Goal: Task Accomplishment & Management: Manage account settings

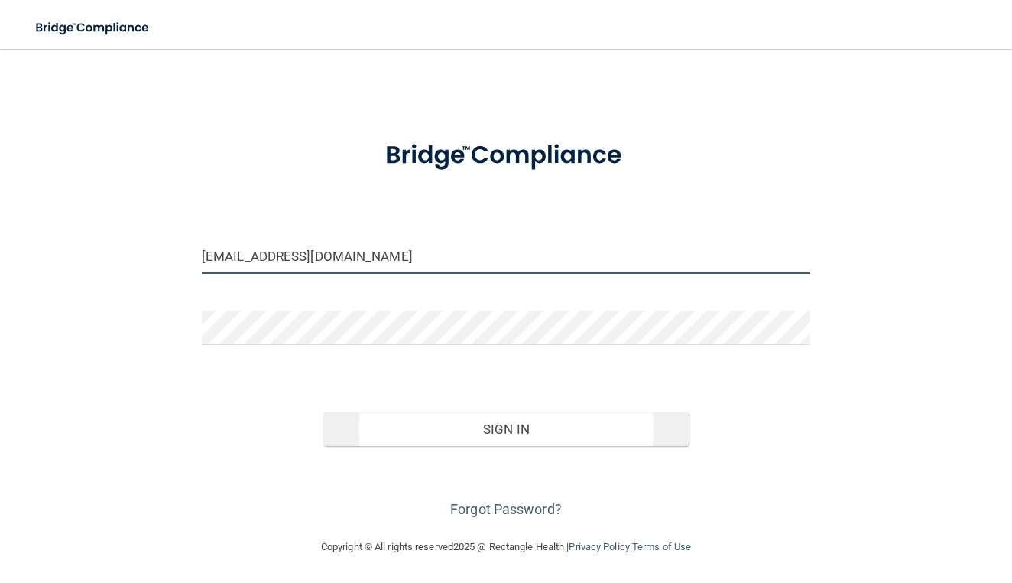
scroll to position [16, 0]
type input "[EMAIL_ADDRESS][DOMAIN_NAME]"
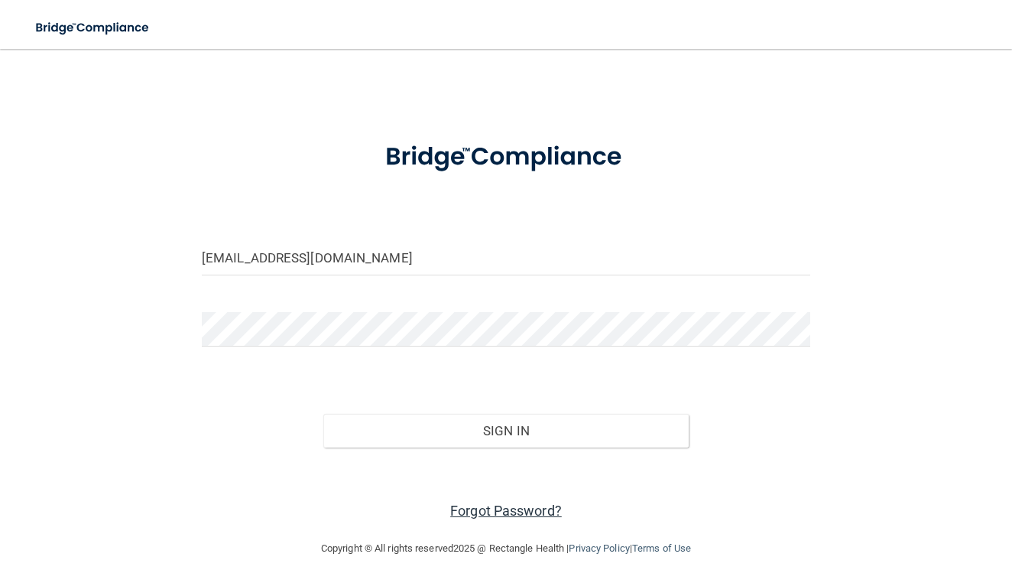
click at [479, 505] on link "Forgot Password?" at bounding box center [506, 510] width 112 height 16
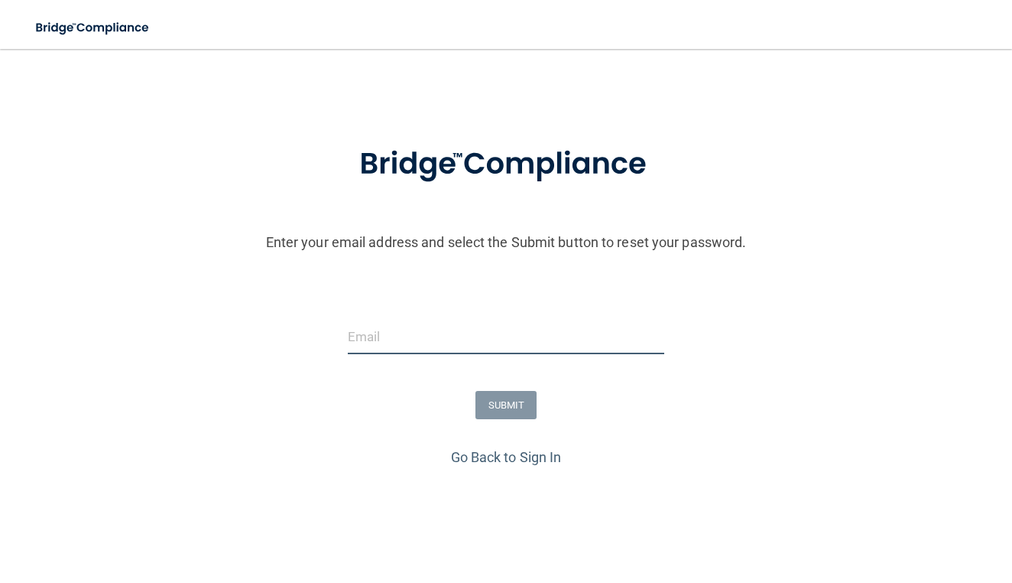
click at [437, 342] on input "email" at bounding box center [506, 337] width 317 height 34
type input "[EMAIL_ADDRESS][DOMAIN_NAME]"
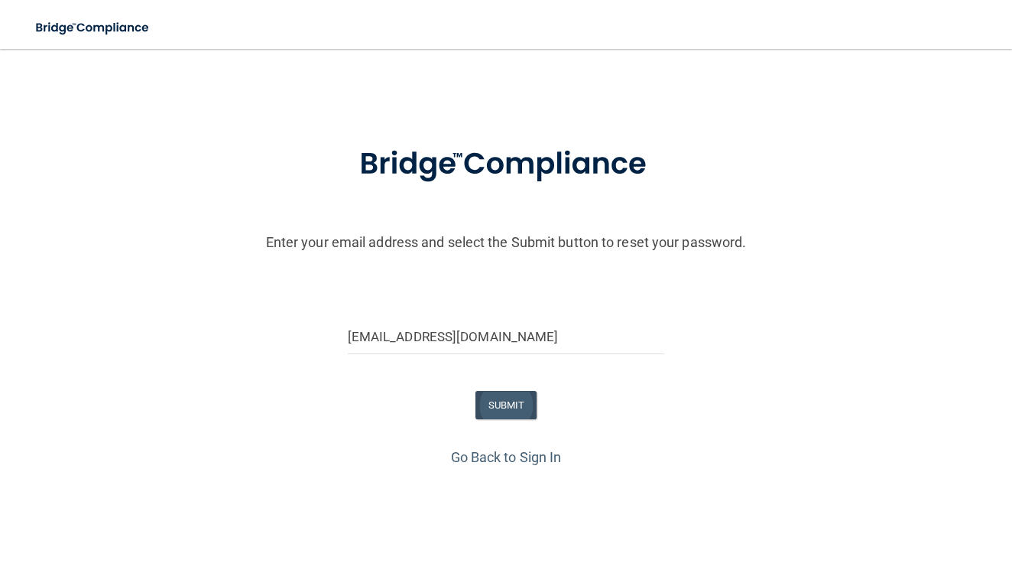
click at [499, 407] on button "SUBMIT" at bounding box center [507, 405] width 62 height 28
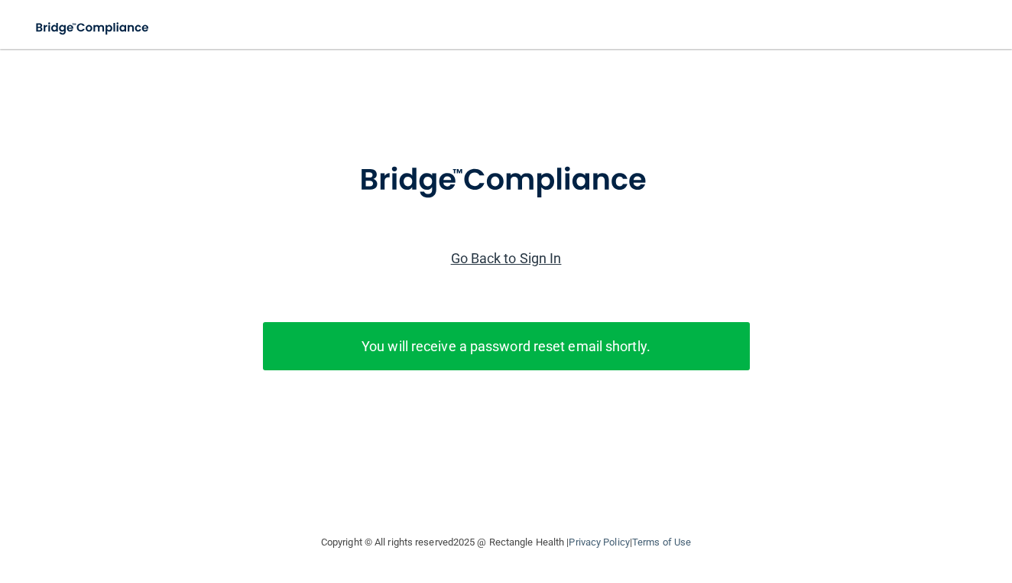
click at [527, 255] on link "Go Back to Sign In" at bounding box center [506, 258] width 111 height 16
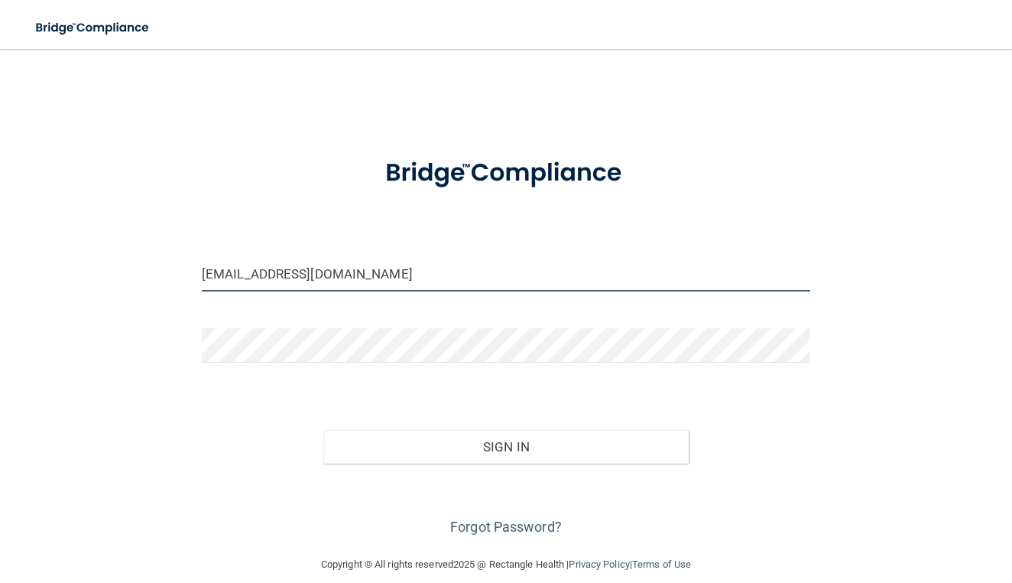
type input "[EMAIL_ADDRESS][DOMAIN_NAME]"
click at [515, 443] on button "Sign In" at bounding box center [505, 447] width 365 height 34
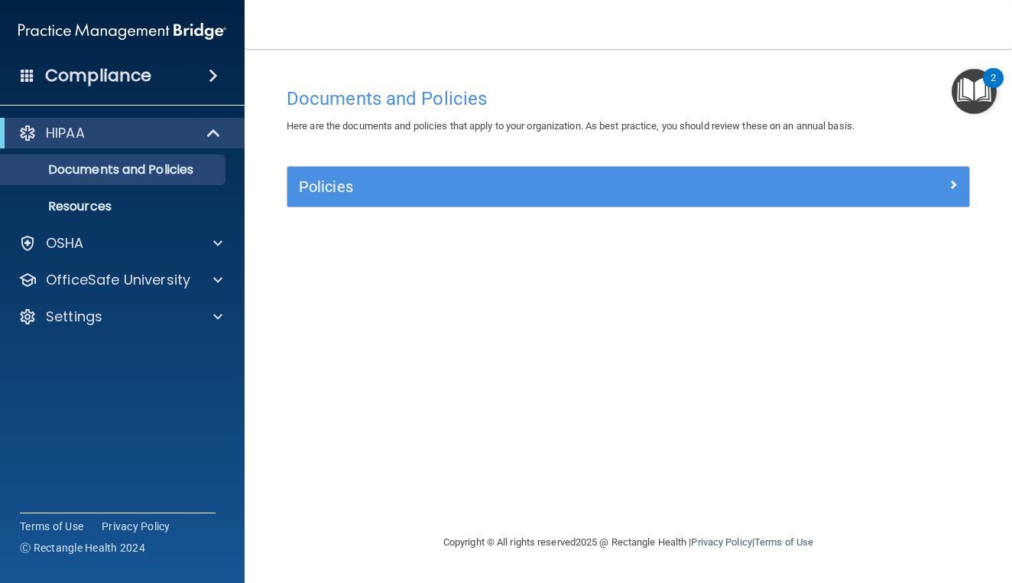
click at [460, 182] on h5 "Policies" at bounding box center [543, 186] width 489 height 17
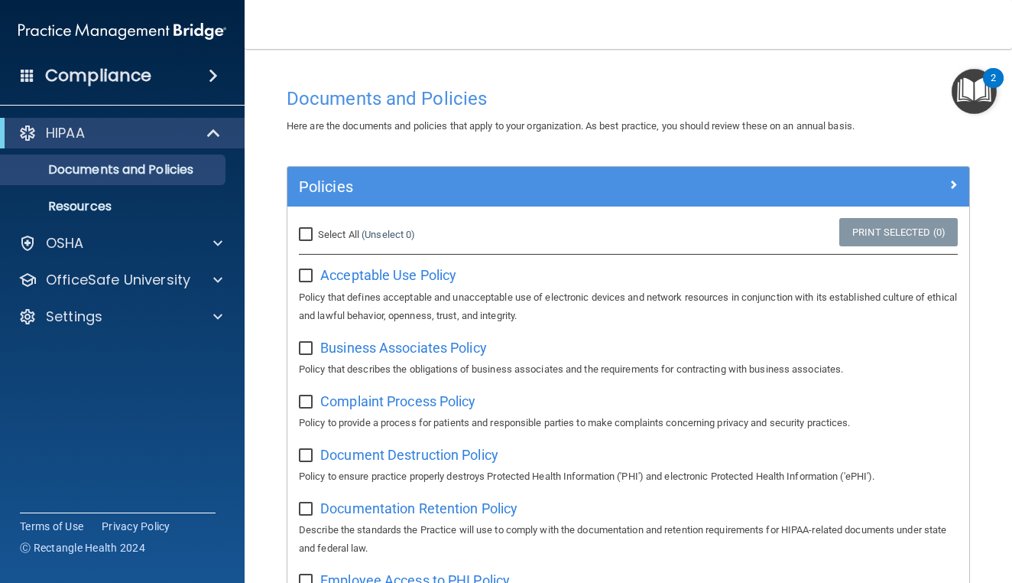
click at [307, 234] on input "Select All (Unselect 0) Unselect All" at bounding box center [308, 235] width 18 height 12
checkbox input "true"
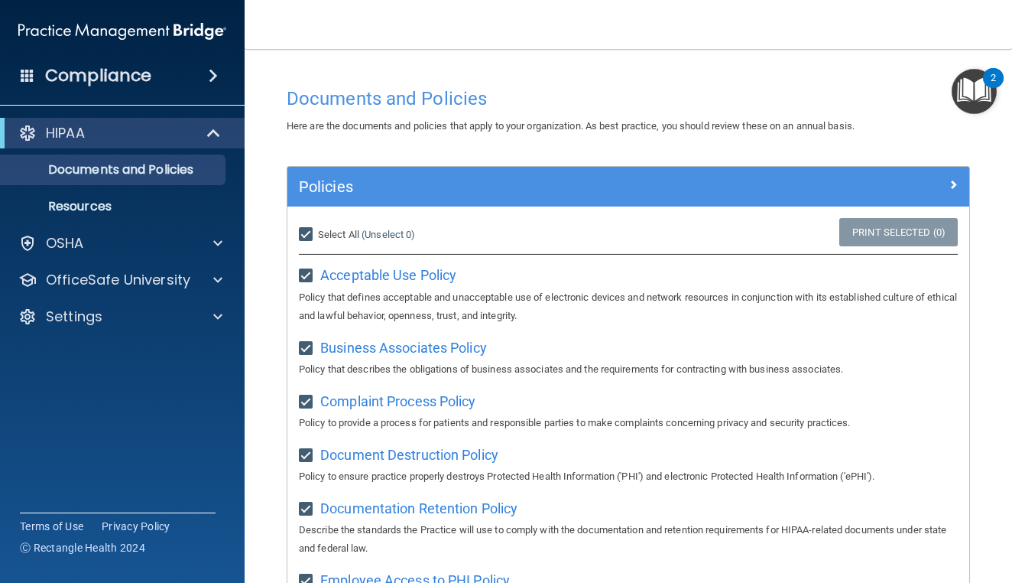
checkbox input "true"
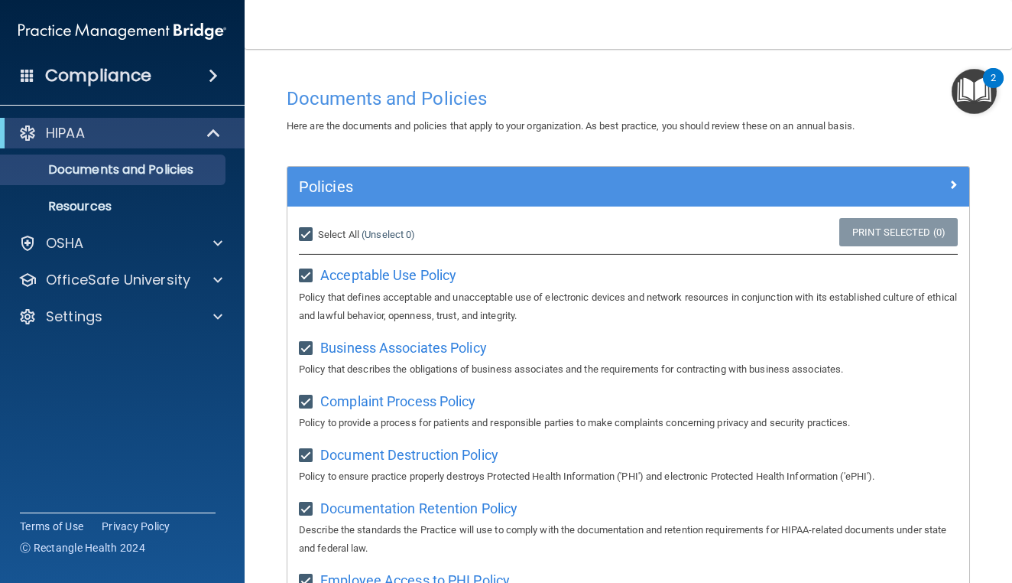
checkbox input "true"
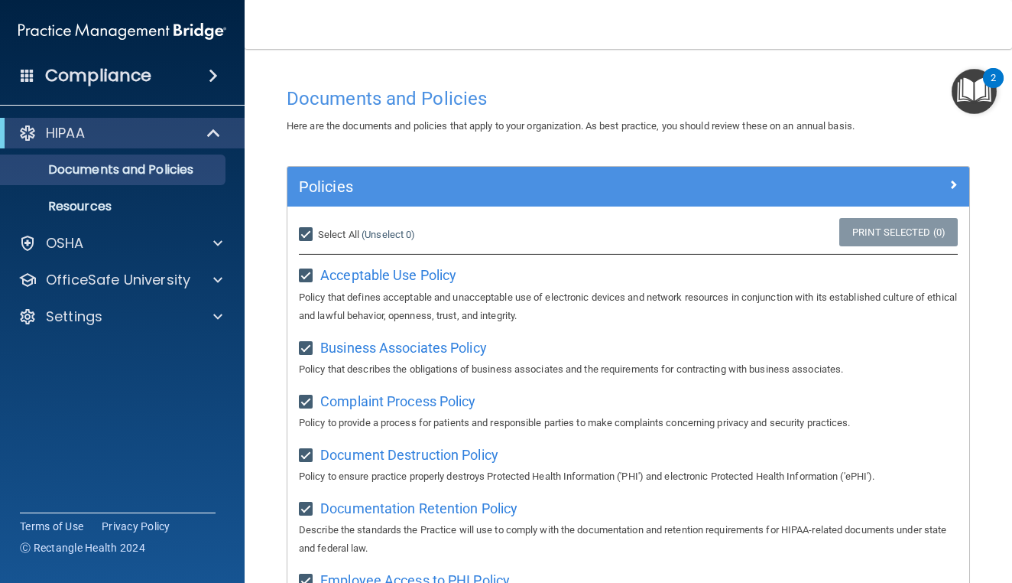
checkbox input "true"
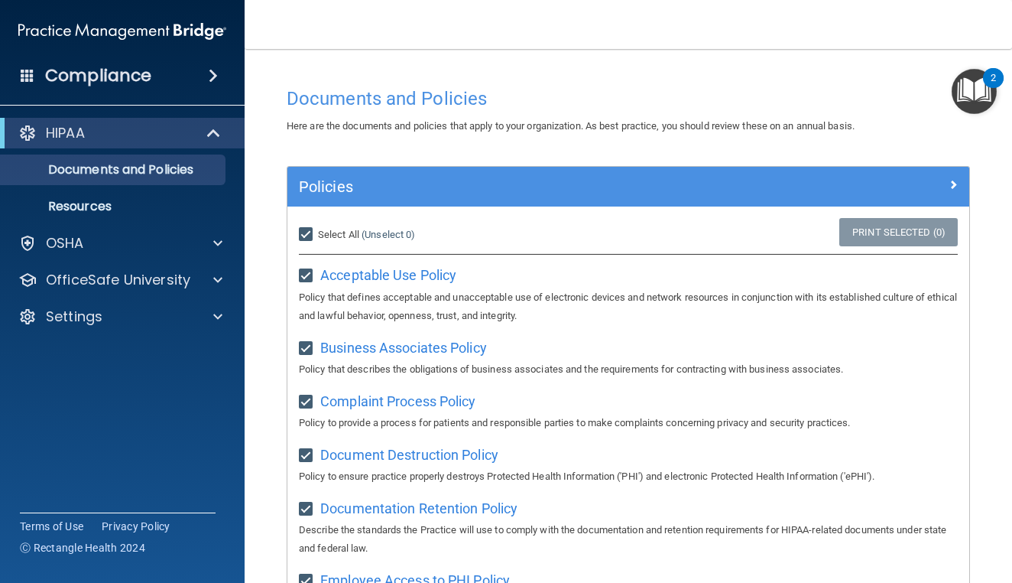
checkbox input "true"
click at [980, 80] on img "Open Resource Center, 2 new notifications" at bounding box center [974, 91] width 45 height 45
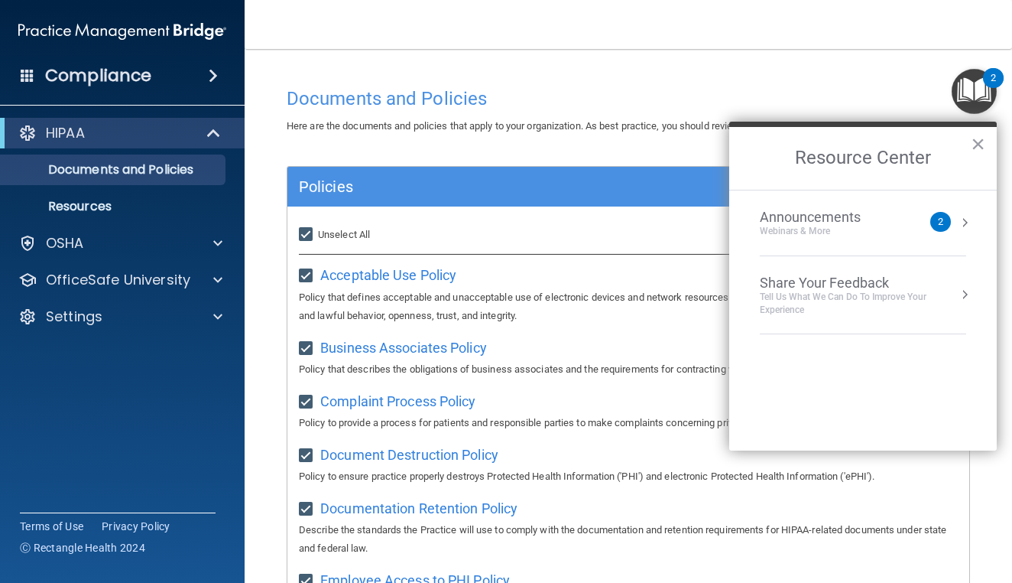
click at [187, 138] on div "HIPAA" at bounding box center [101, 133] width 189 height 18
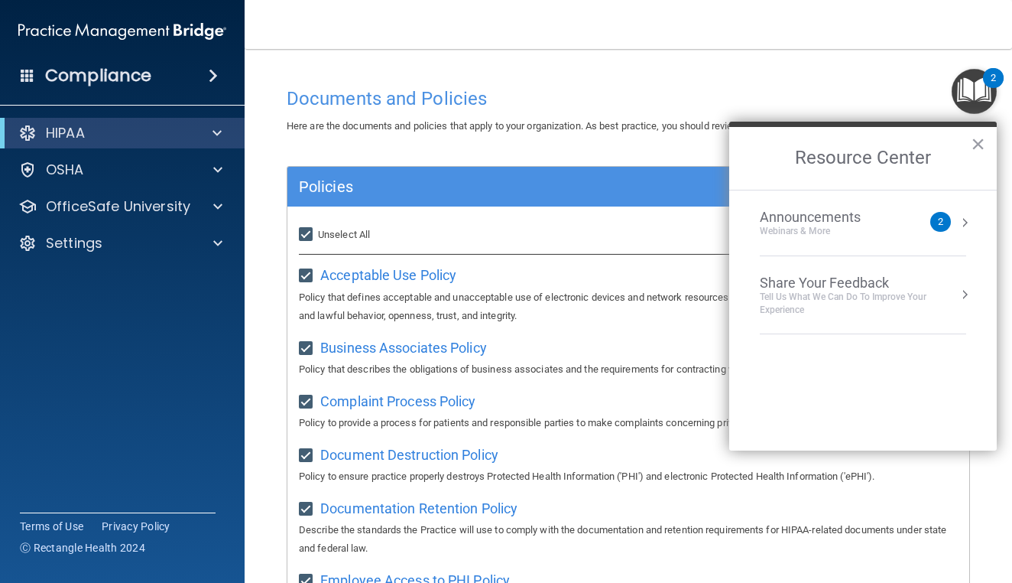
click at [187, 138] on div "HIPAA" at bounding box center [101, 133] width 189 height 18
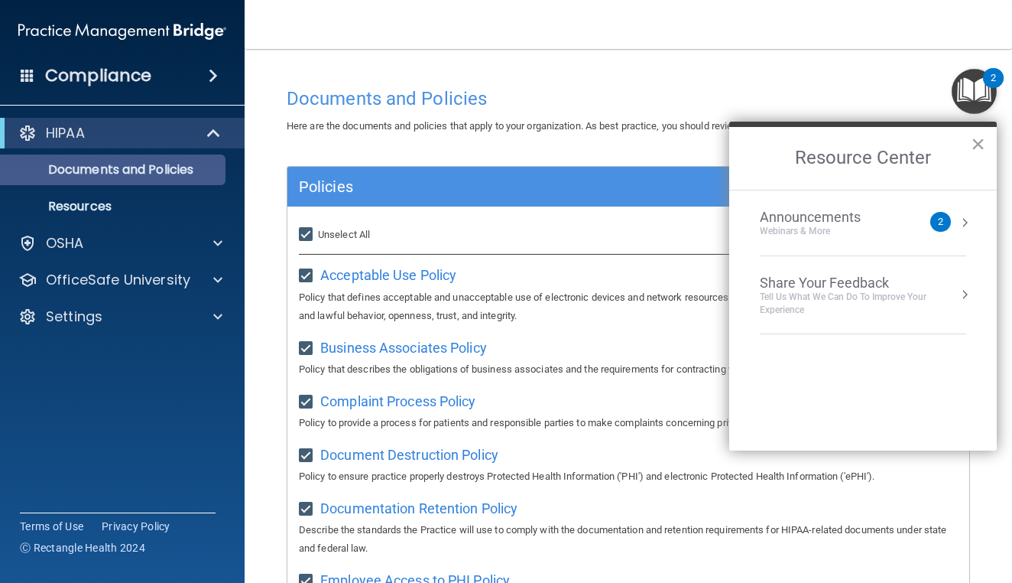
click at [185, 165] on p "Documents and Policies" at bounding box center [114, 169] width 209 height 15
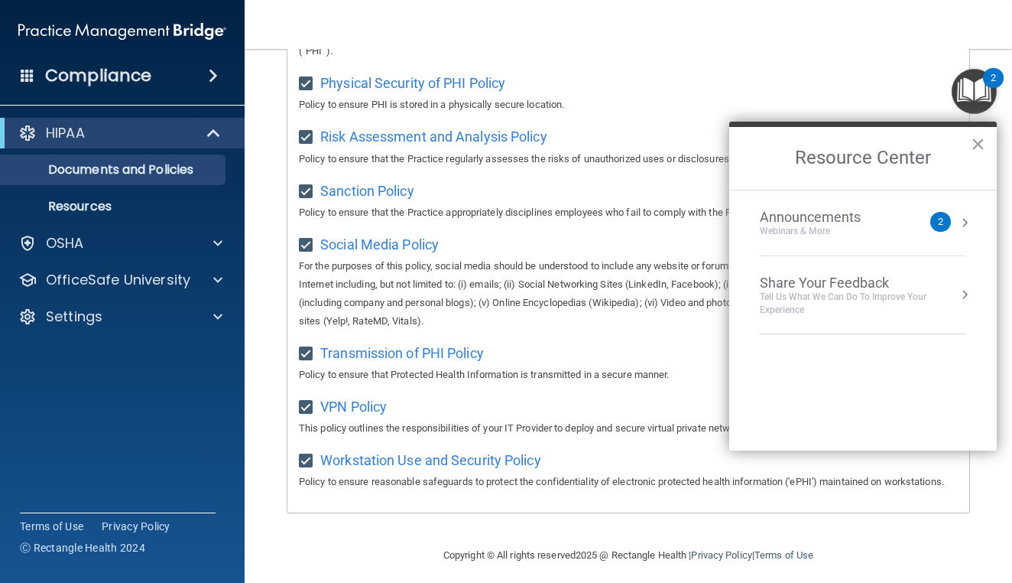
scroll to position [1088, 0]
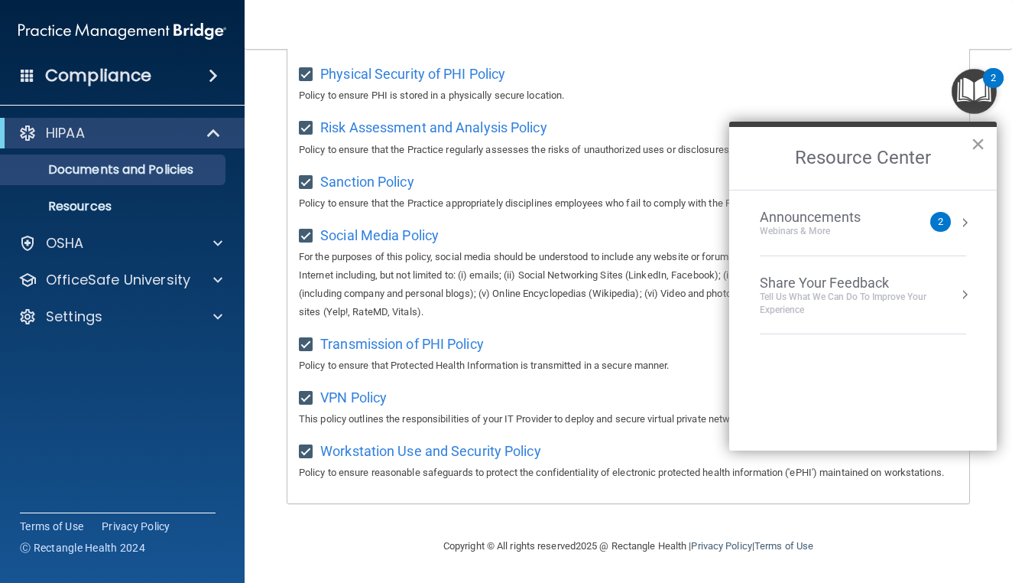
click at [976, 148] on button "×" at bounding box center [978, 144] width 15 height 24
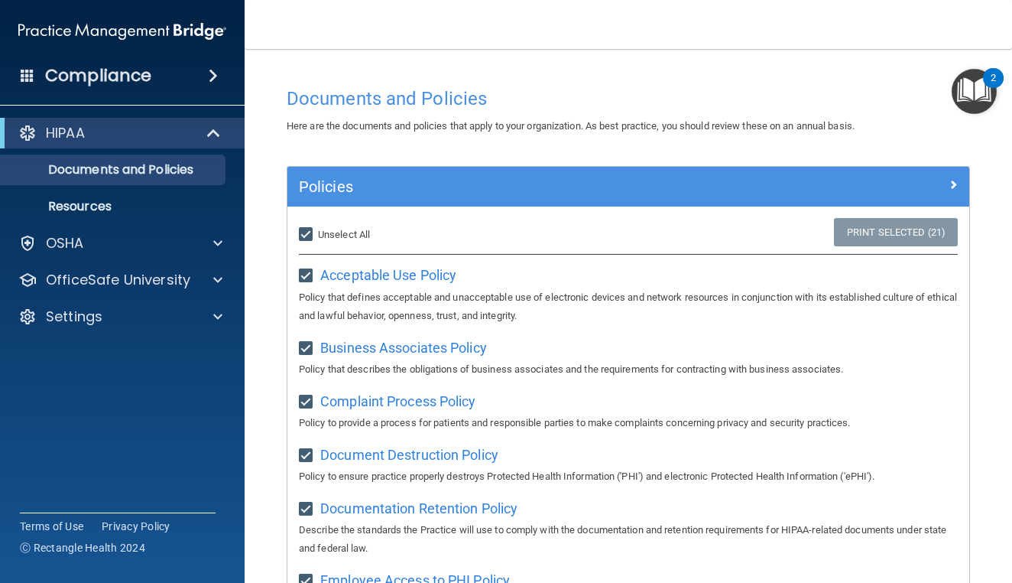
scroll to position [0, 0]
click at [427, 273] on span "Acceptable Use Policy" at bounding box center [388, 275] width 136 height 16
click at [358, 340] on span "Business Associates Policy" at bounding box center [403, 347] width 167 height 16
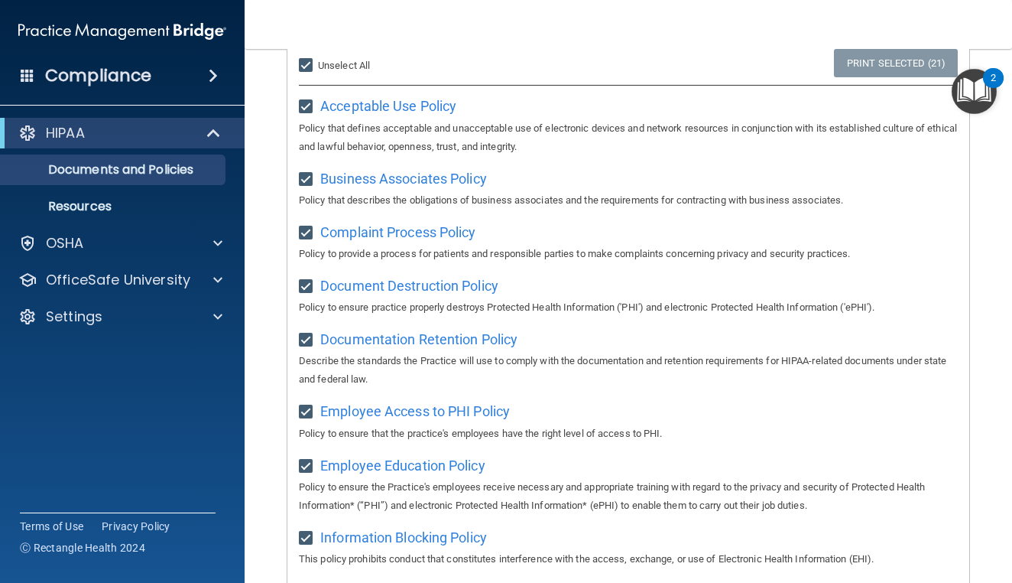
scroll to position [170, 0]
click at [373, 230] on span "Complaint Process Policy" at bounding box center [397, 231] width 155 height 16
click at [305, 280] on input "checkbox" at bounding box center [308, 286] width 18 height 12
checkbox input "false"
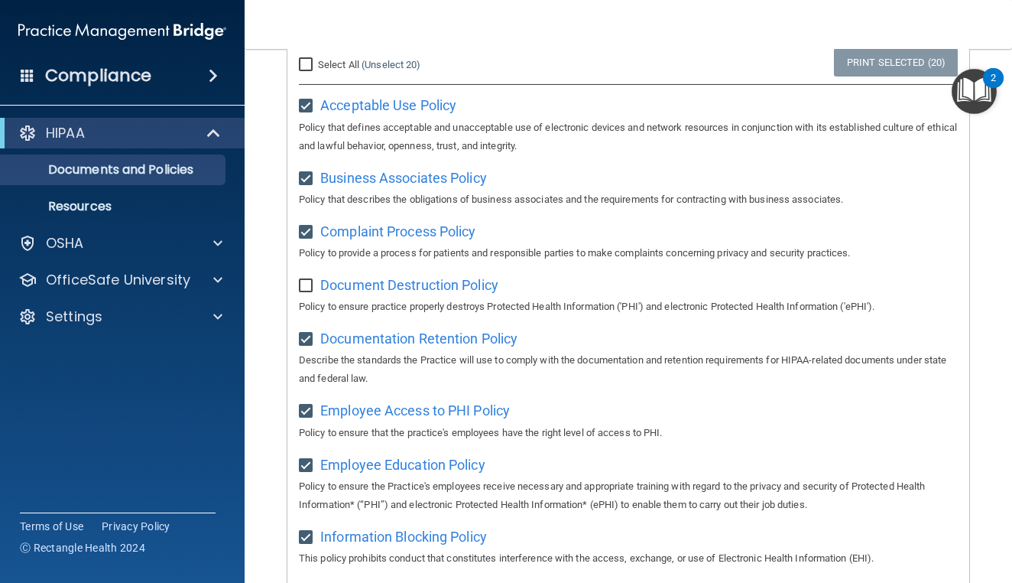
click at [307, 333] on input "checkbox" at bounding box center [308, 339] width 18 height 12
checkbox input "false"
click at [305, 405] on input "checkbox" at bounding box center [308, 411] width 18 height 12
checkbox input "false"
click at [306, 460] on input "checkbox" at bounding box center [308, 466] width 18 height 12
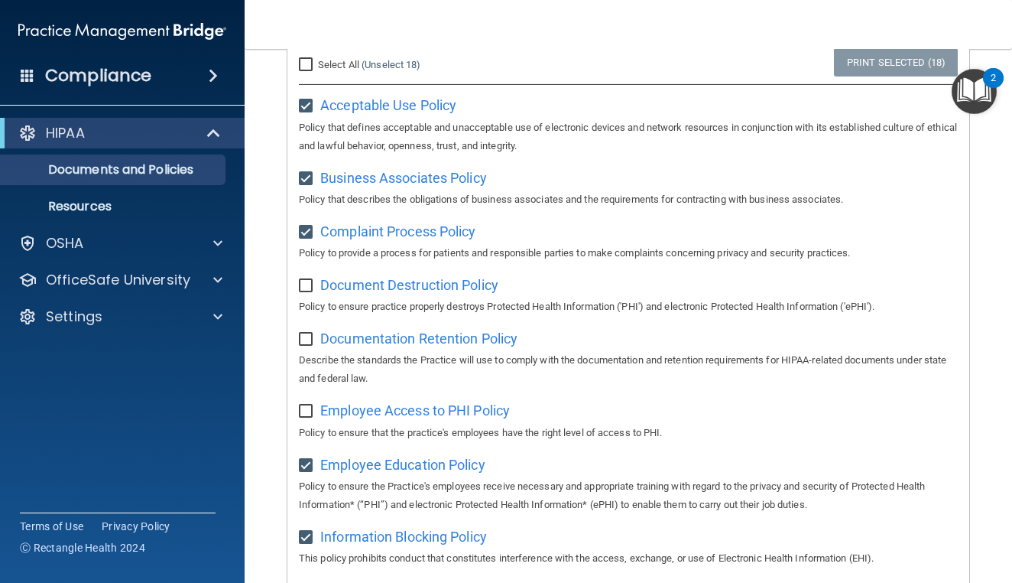
checkbox input "false"
click at [306, 531] on input "checkbox" at bounding box center [308, 537] width 18 height 12
checkbox input "false"
click at [384, 281] on span "Document Destruction Policy" at bounding box center [409, 285] width 178 height 16
click at [308, 282] on input "checkbox" at bounding box center [308, 286] width 18 height 12
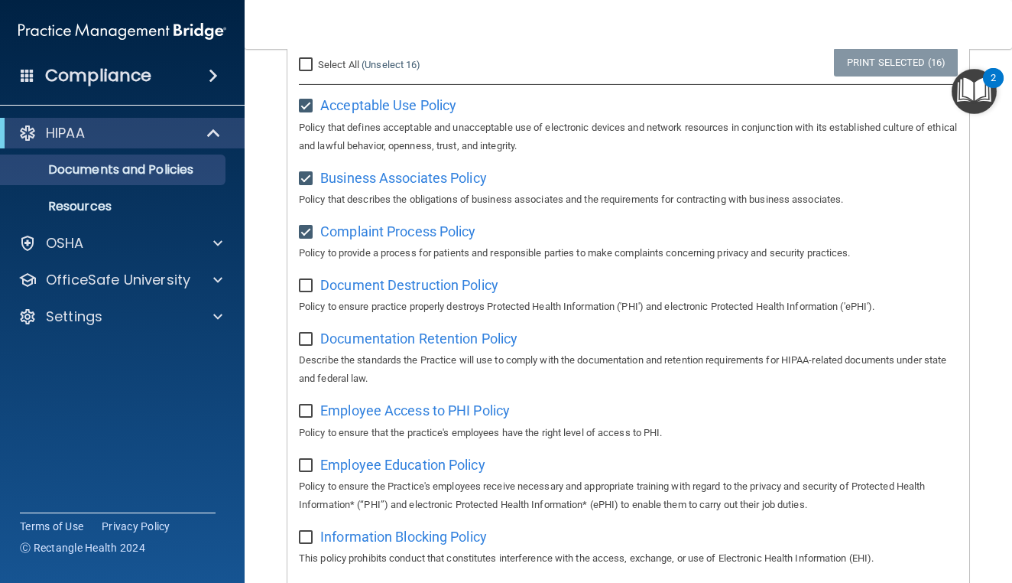
checkbox input "true"
click at [361, 333] on span "Documentation Retention Policy" at bounding box center [418, 338] width 197 height 16
click at [310, 333] on input "checkbox" at bounding box center [308, 339] width 18 height 12
checkbox input "true"
click at [379, 404] on span "Employee Access to PHI Policy" at bounding box center [415, 410] width 190 height 16
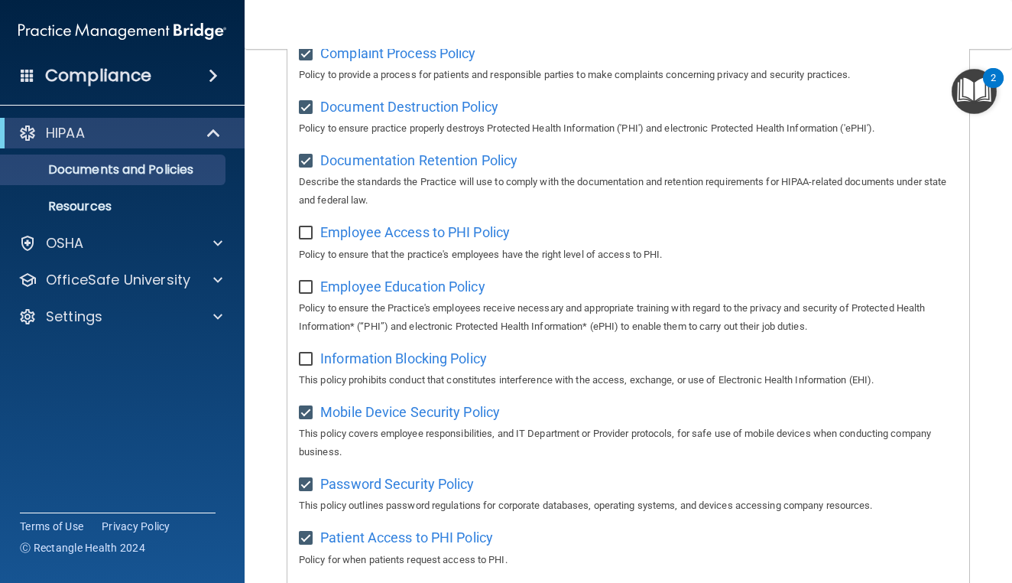
scroll to position [350, 0]
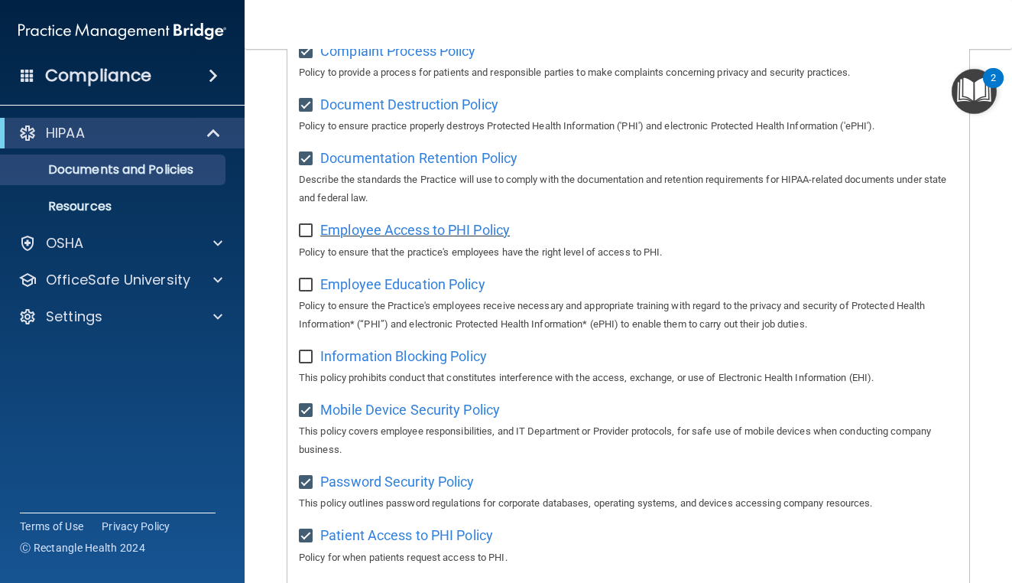
click at [373, 225] on span "Employee Access to PHI Policy" at bounding box center [415, 230] width 190 height 16
click at [307, 225] on input "checkbox" at bounding box center [308, 231] width 18 height 12
checkbox input "true"
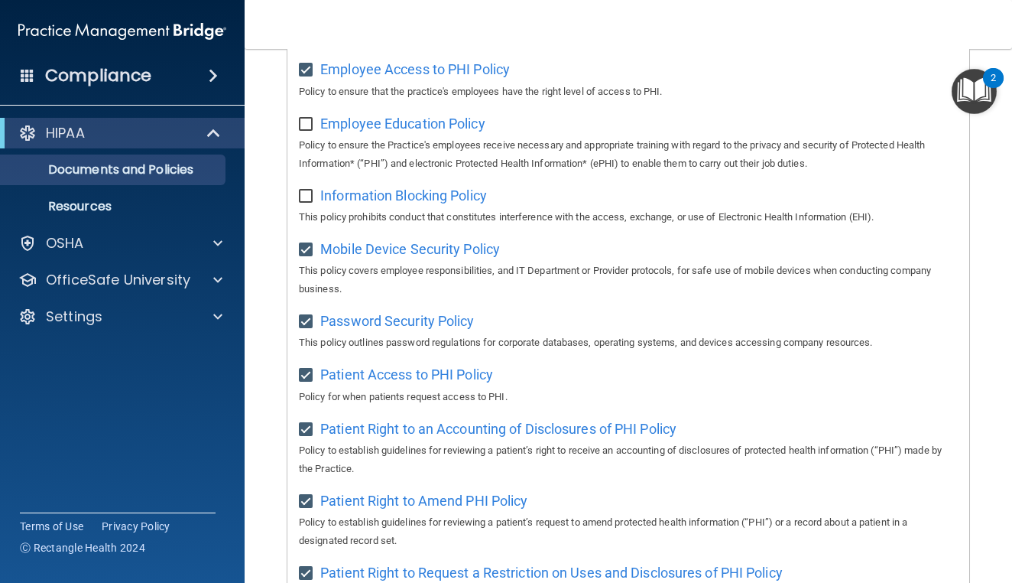
scroll to position [519, 0]
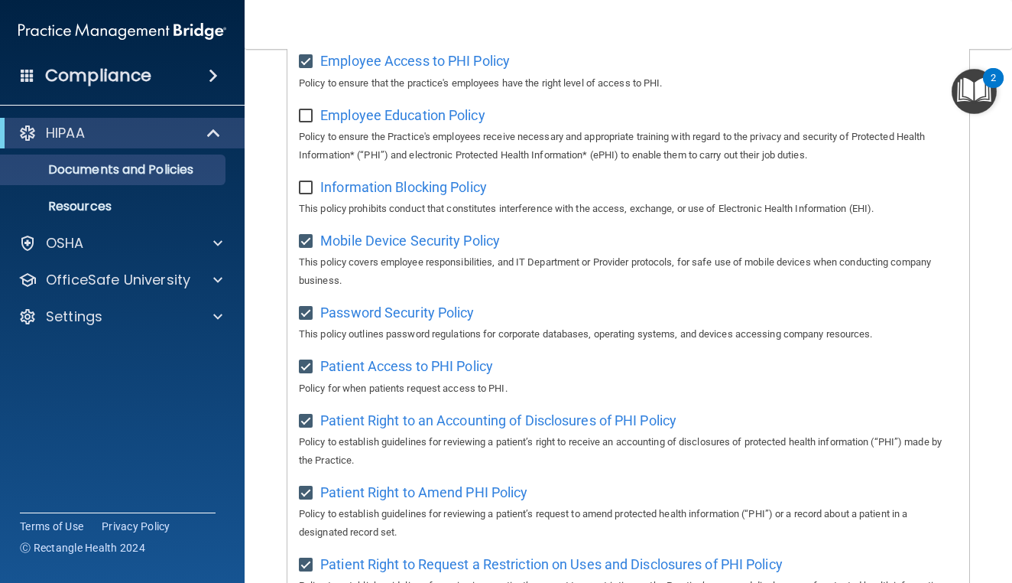
click at [307, 236] on input "checkbox" at bounding box center [308, 242] width 18 height 12
checkbox input "false"
click at [307, 307] on input "checkbox" at bounding box center [308, 313] width 18 height 12
checkbox input "false"
click at [303, 361] on input "checkbox" at bounding box center [308, 367] width 18 height 12
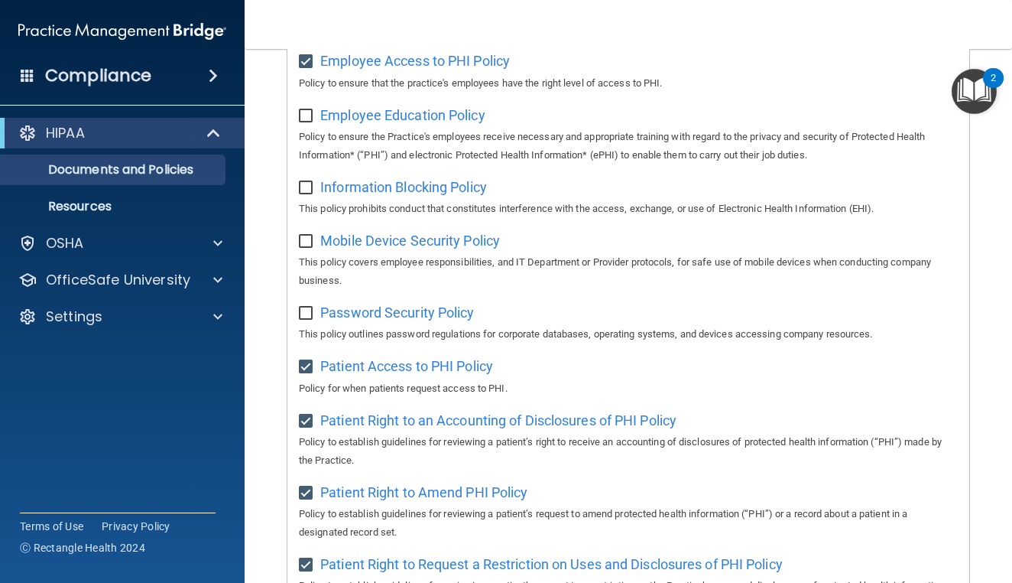
checkbox input "false"
click at [305, 415] on input "checkbox" at bounding box center [308, 421] width 18 height 12
checkbox input "false"
click at [304, 487] on input "checkbox" at bounding box center [308, 493] width 18 height 12
checkbox input "false"
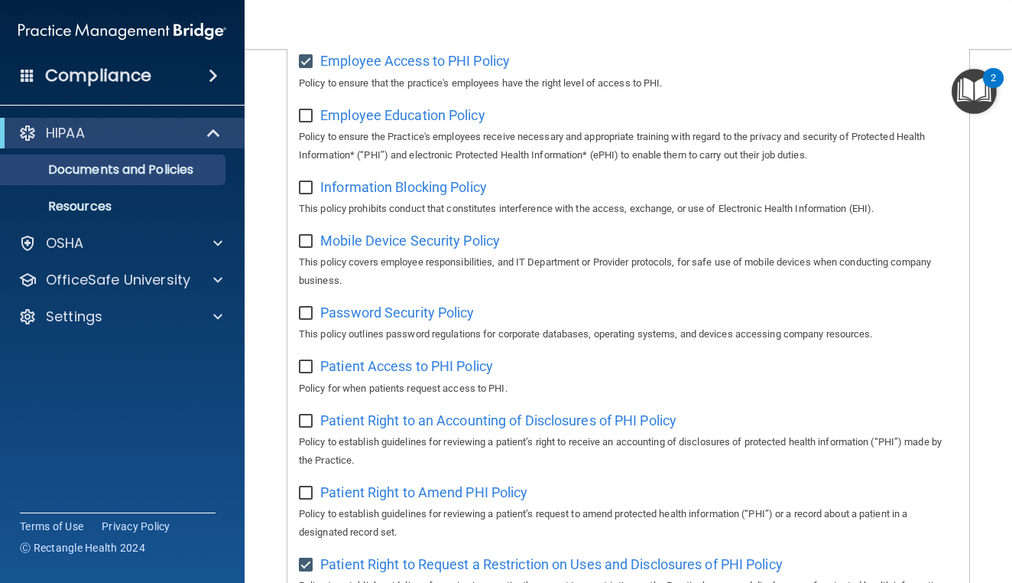
click at [306, 559] on input "checkbox" at bounding box center [308, 565] width 18 height 12
checkbox input "false"
click at [397, 107] on span "Employee Education Policy" at bounding box center [402, 115] width 165 height 16
click at [307, 110] on input "checkbox" at bounding box center [308, 116] width 18 height 12
checkbox input "true"
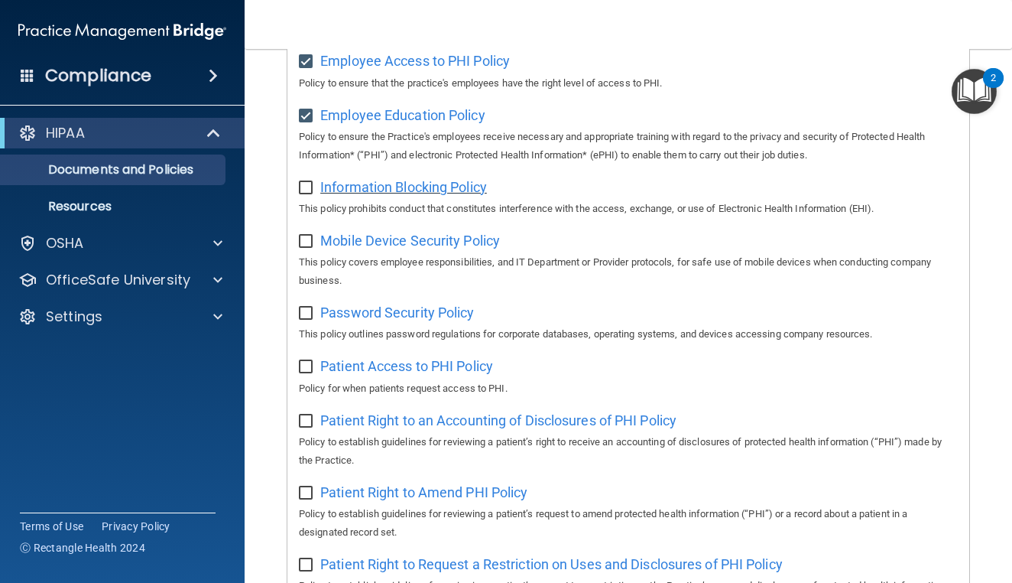
click at [372, 179] on span "Information Blocking Policy" at bounding box center [403, 187] width 167 height 16
click at [311, 182] on input "checkbox" at bounding box center [308, 188] width 18 height 12
checkbox input "true"
click at [371, 232] on span "Mobile Device Security Policy" at bounding box center [410, 240] width 180 height 16
click at [309, 236] on input "checkbox" at bounding box center [308, 242] width 18 height 12
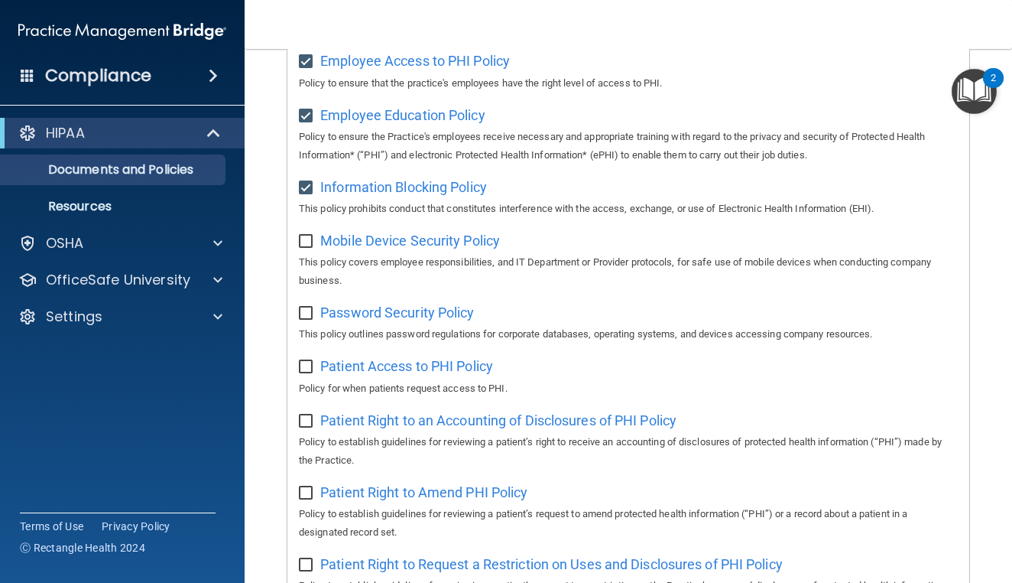
checkbox input "true"
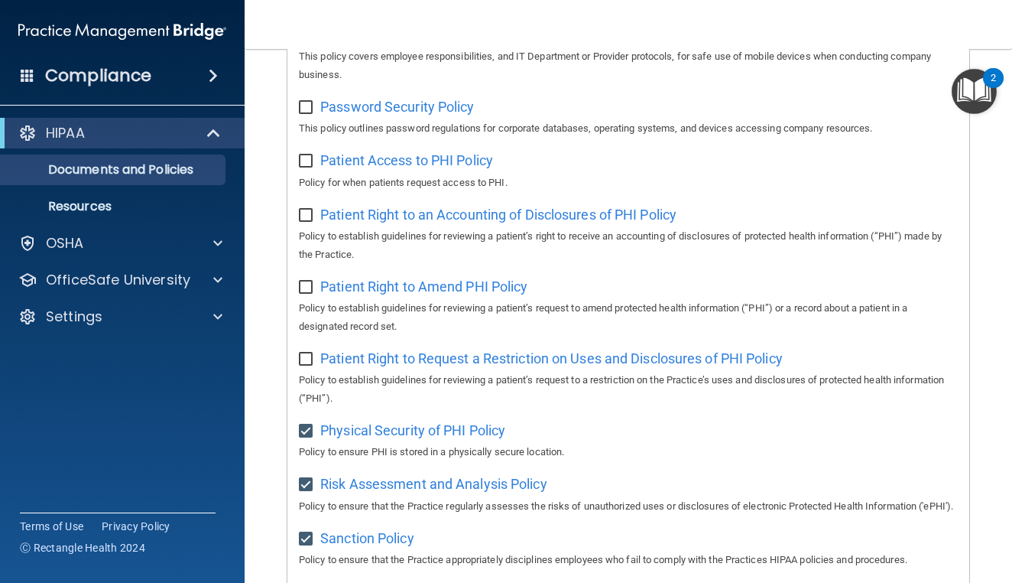
scroll to position [746, 0]
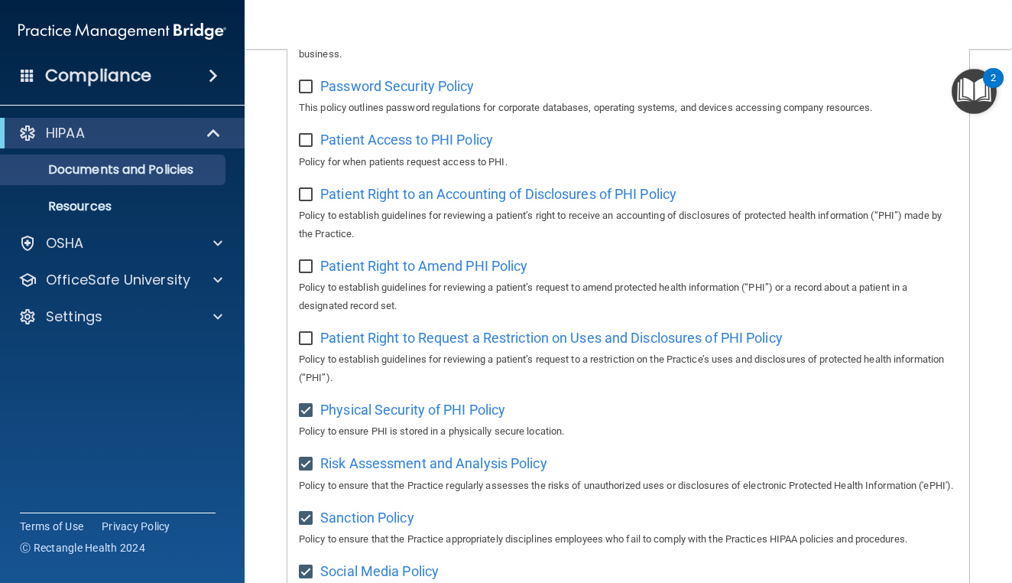
click at [307, 404] on input "checkbox" at bounding box center [308, 410] width 18 height 12
checkbox input "false"
click at [307, 458] on input "checkbox" at bounding box center [308, 464] width 18 height 12
checkbox input "false"
click at [304, 516] on input "checkbox" at bounding box center [308, 518] width 18 height 12
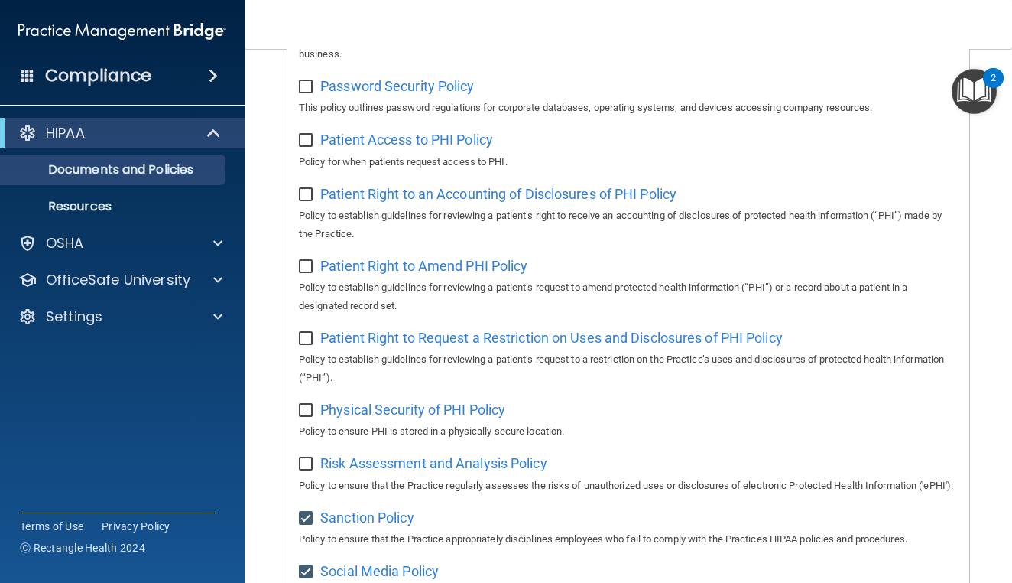
checkbox input "false"
click at [307, 566] on input "checkbox" at bounding box center [308, 572] width 18 height 12
checkbox input "false"
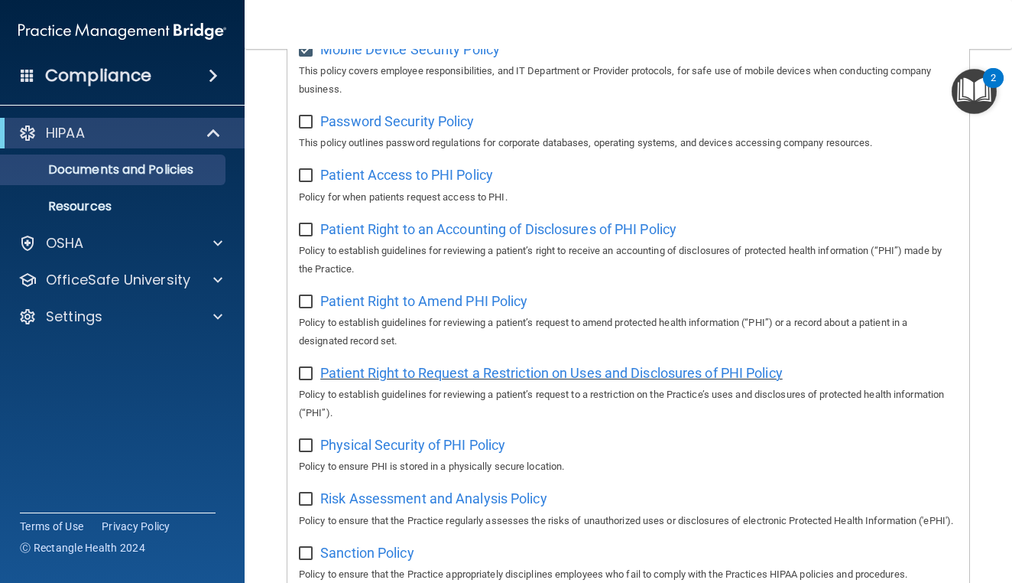
scroll to position [722, 0]
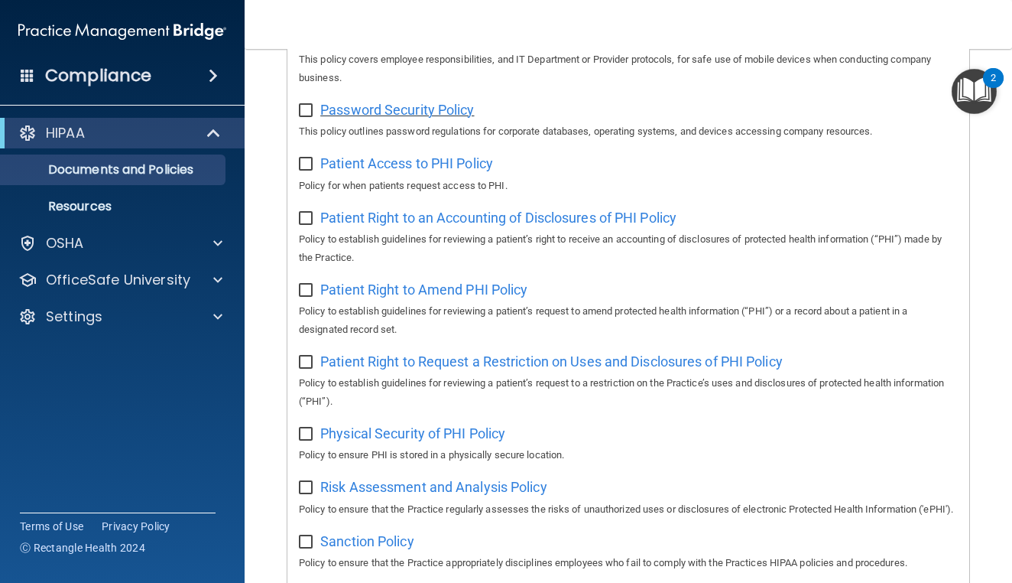
click at [412, 102] on span "Password Security Policy" at bounding box center [397, 110] width 154 height 16
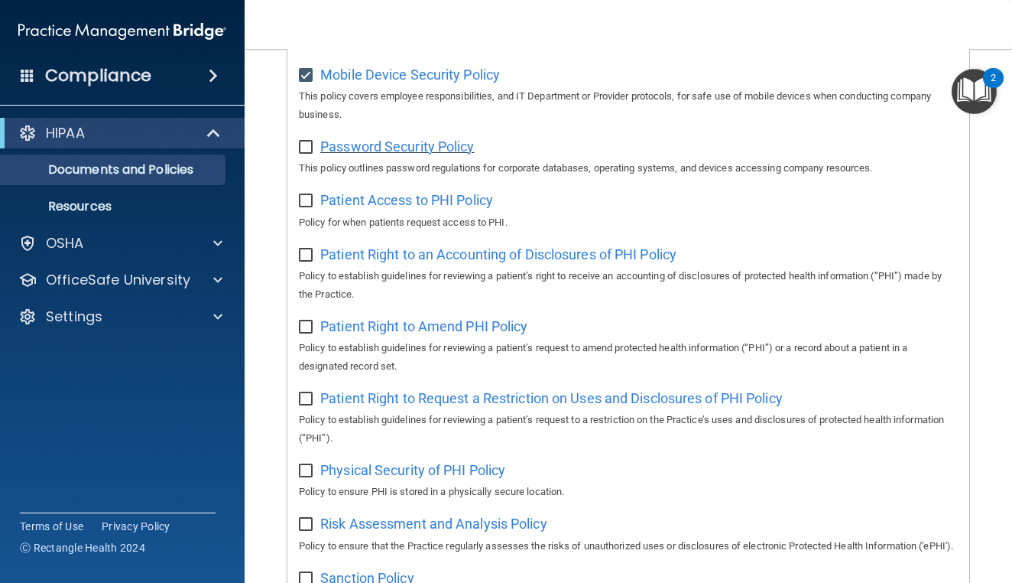
scroll to position [682, 0]
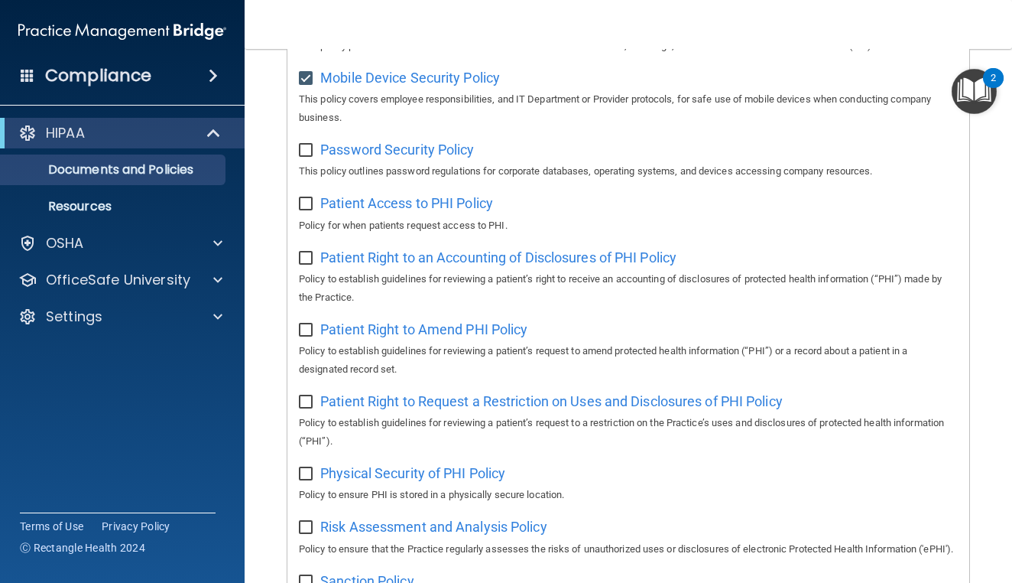
click at [307, 145] on input "checkbox" at bounding box center [308, 151] width 18 height 12
checkbox input "true"
click at [349, 195] on span "Patient Access to PHI Policy" at bounding box center [406, 203] width 173 height 16
click at [305, 198] on input "checkbox" at bounding box center [308, 204] width 18 height 12
checkbox input "true"
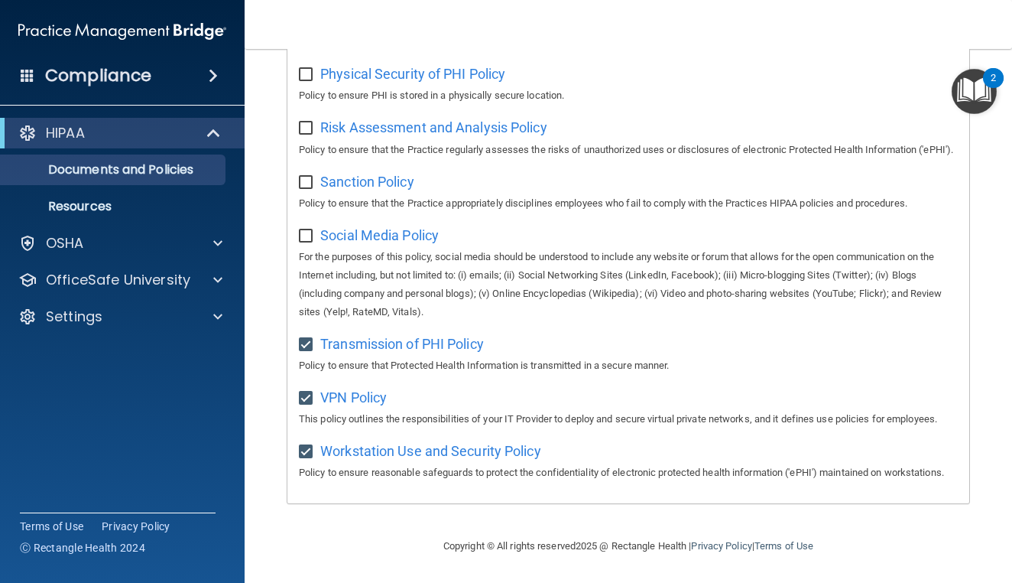
scroll to position [1088, 0]
click at [308, 339] on input "checkbox" at bounding box center [308, 345] width 18 height 12
checkbox input "false"
click at [312, 392] on input "checkbox" at bounding box center [308, 398] width 18 height 12
checkbox input "false"
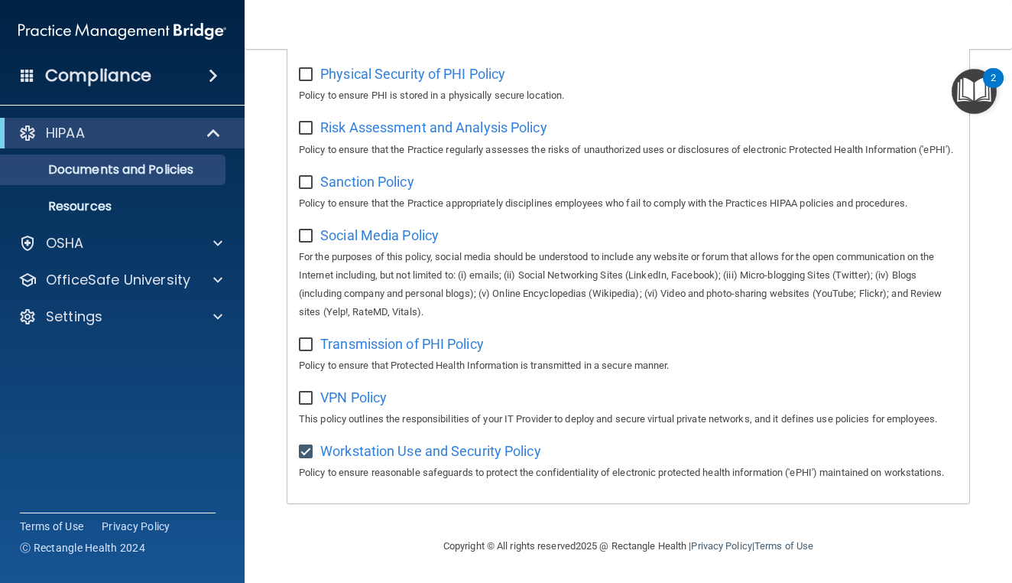
click at [309, 446] on input "checkbox" at bounding box center [308, 452] width 18 height 12
checkbox input "false"
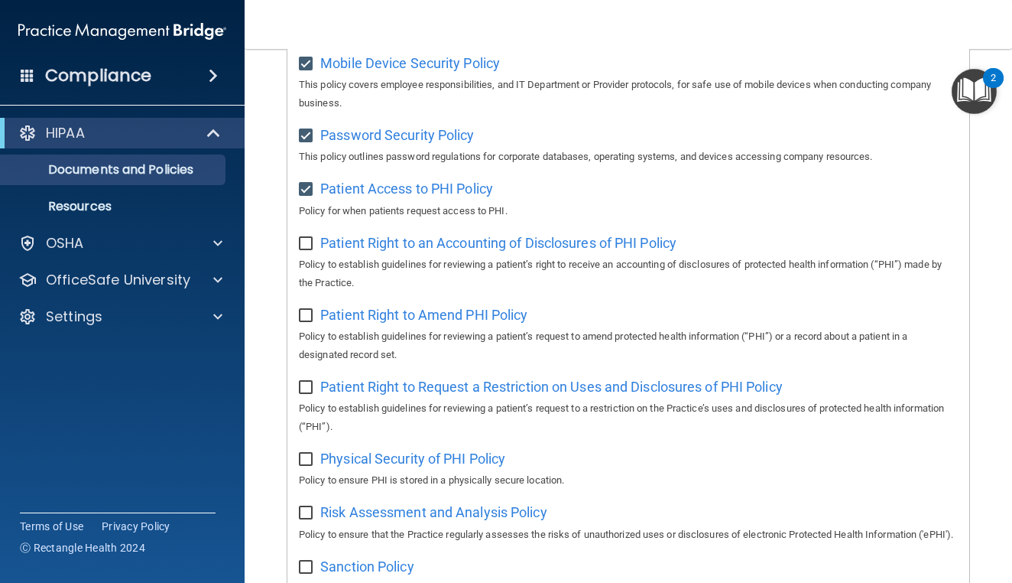
scroll to position [694, 0]
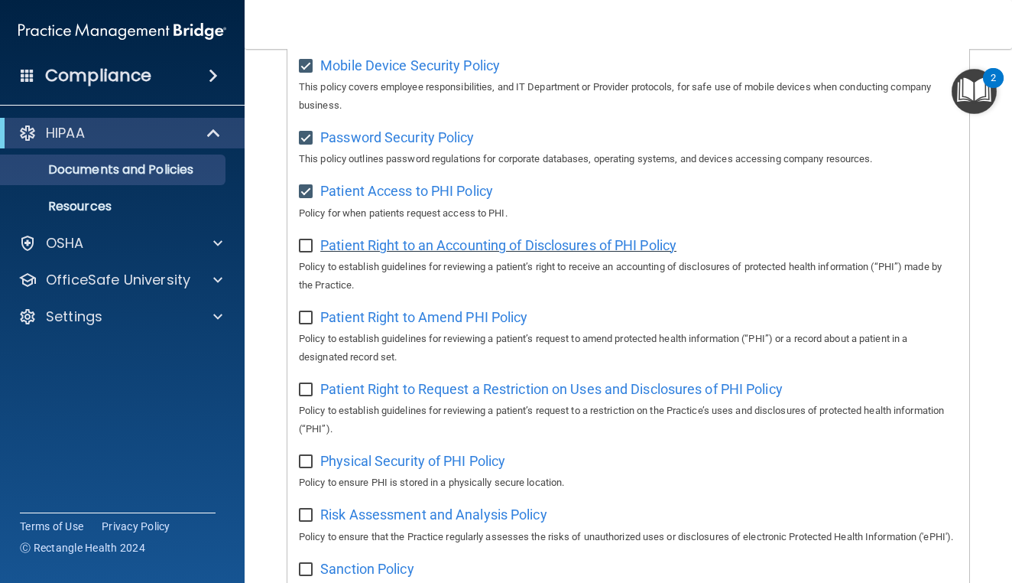
click at [425, 237] on span "Patient Right to an Accounting of Disclosures of PHI Policy" at bounding box center [498, 245] width 356 height 16
click at [306, 240] on input "checkbox" at bounding box center [308, 246] width 18 height 12
checkbox input "true"
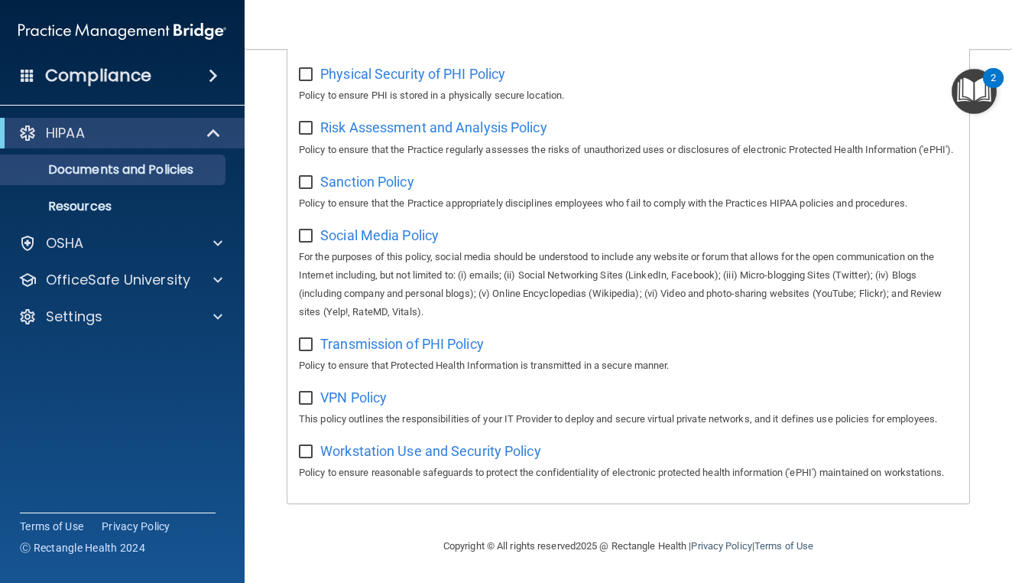
scroll to position [1088, 0]
